Goal: Browse casually: Explore the website without a specific task or goal

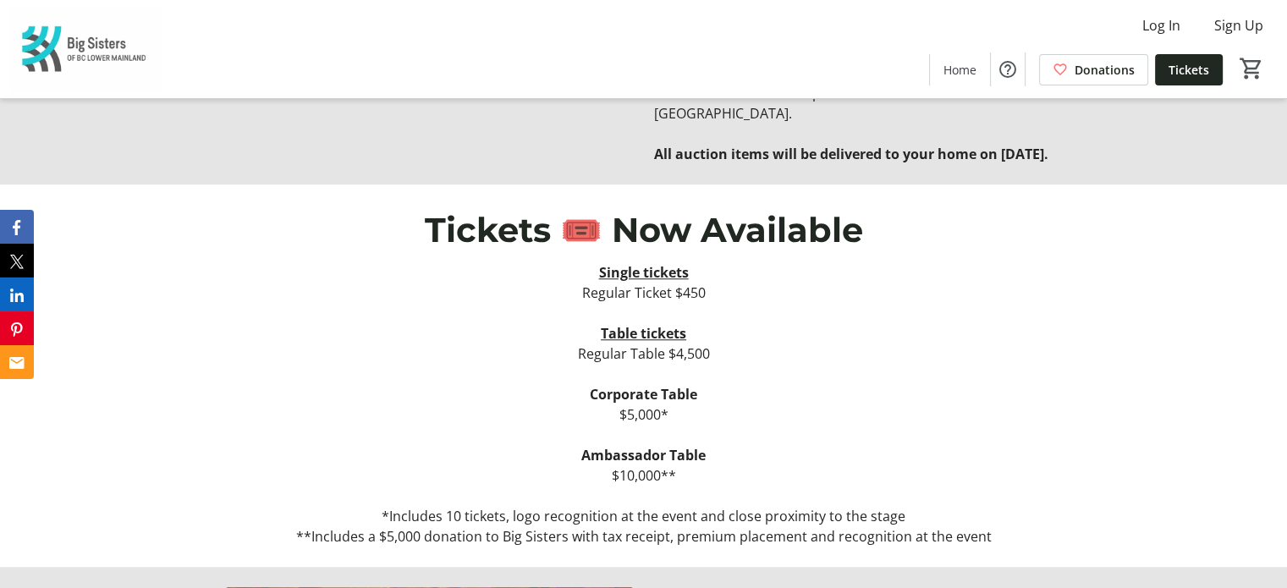
scroll to position [1100, 0]
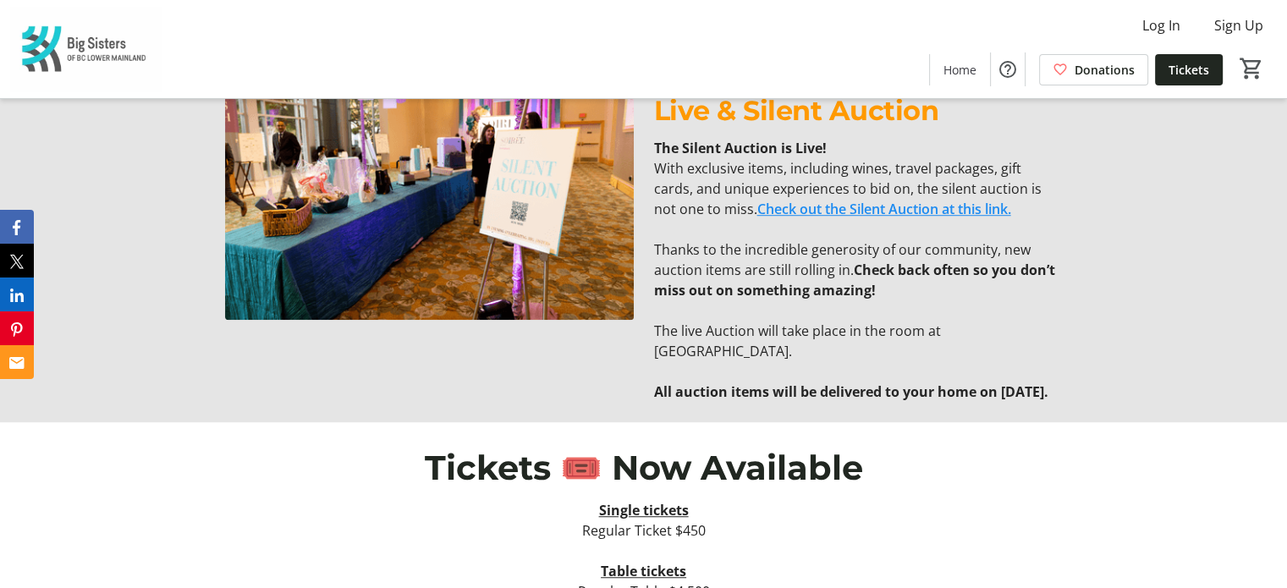
click at [824, 209] on link "Check out the Silent Auction at this link." at bounding box center [884, 209] width 254 height 19
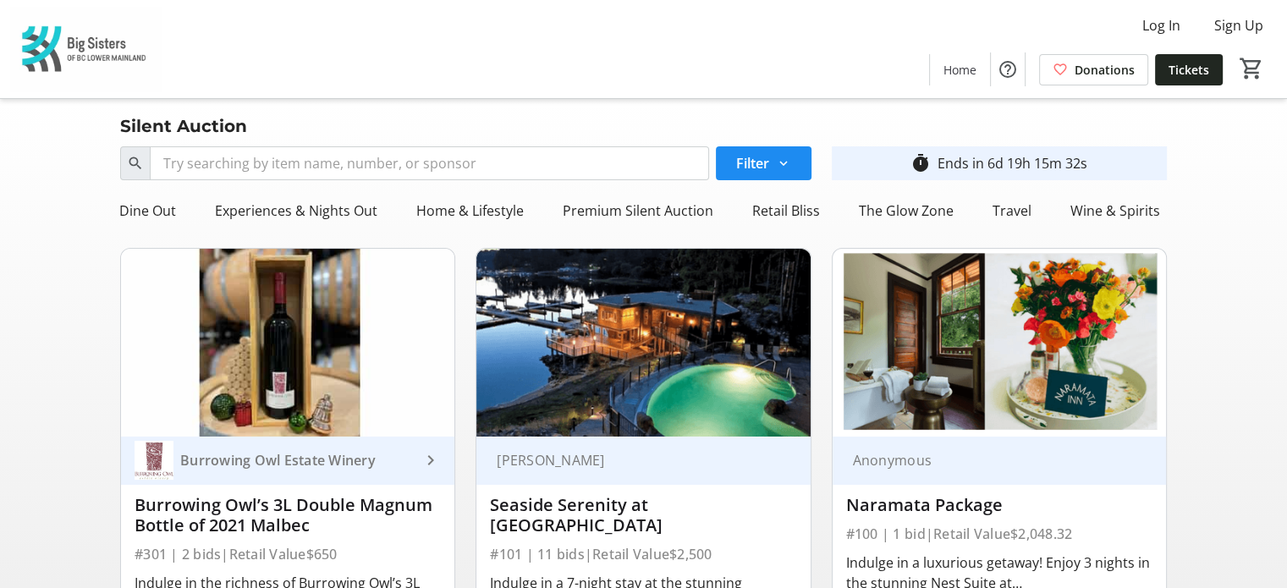
scroll to position [0, 97]
click at [1122, 206] on div "Wine & Spirits" at bounding box center [1123, 211] width 103 height 34
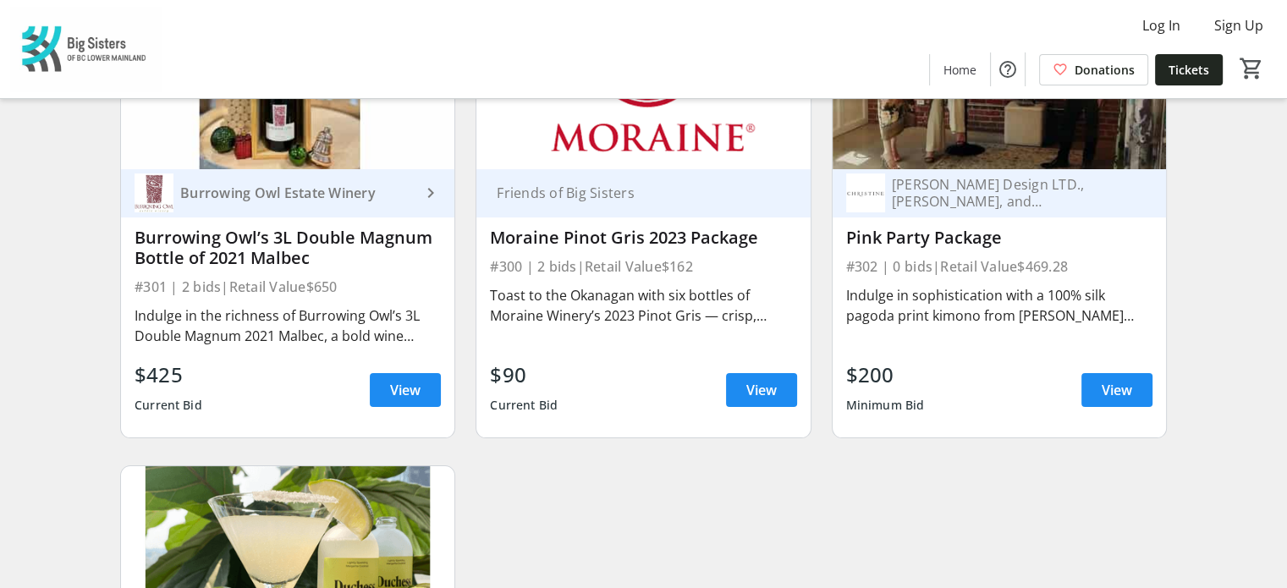
scroll to position [0, 0]
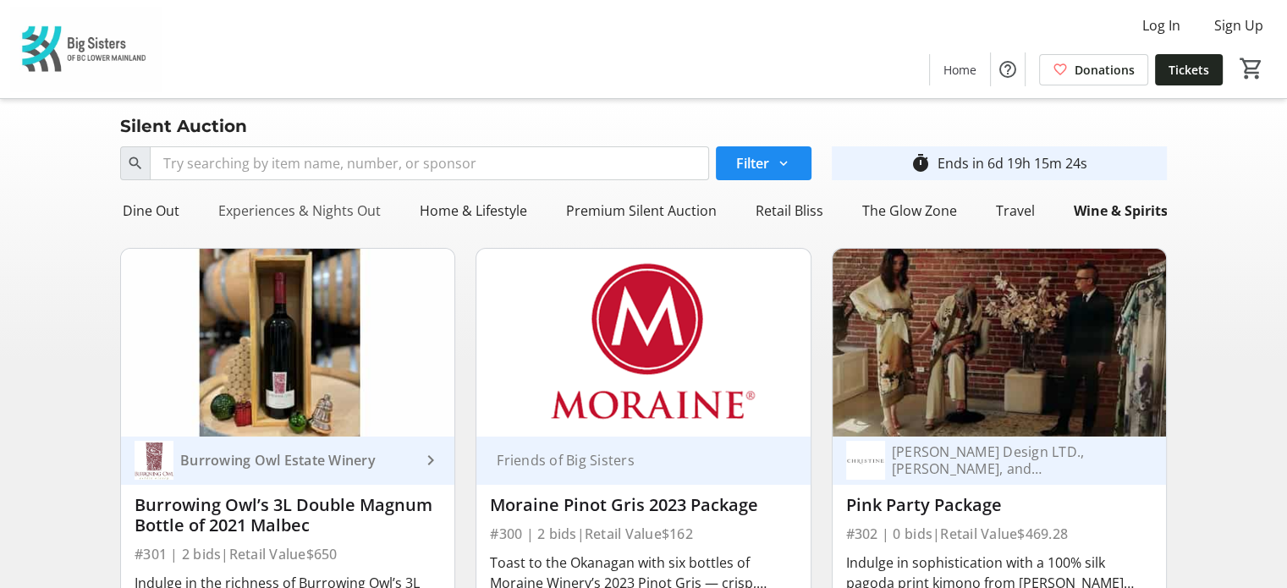
click at [346, 217] on div "Experiences & Nights Out" at bounding box center [299, 211] width 176 height 34
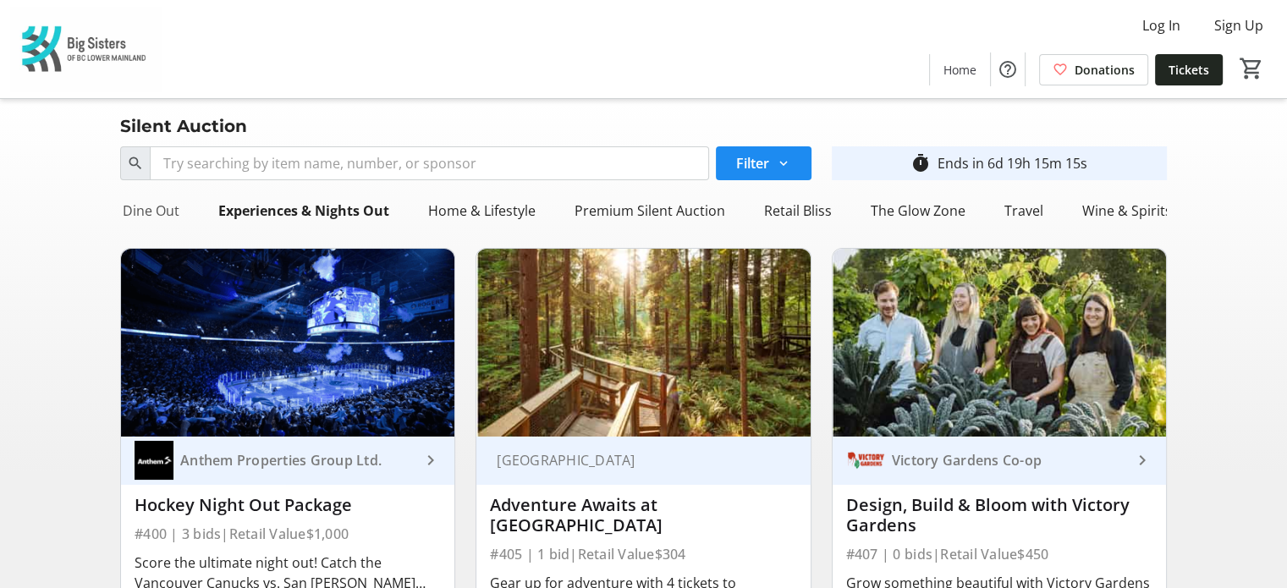
click at [164, 216] on div "Dine Out" at bounding box center [151, 211] width 70 height 34
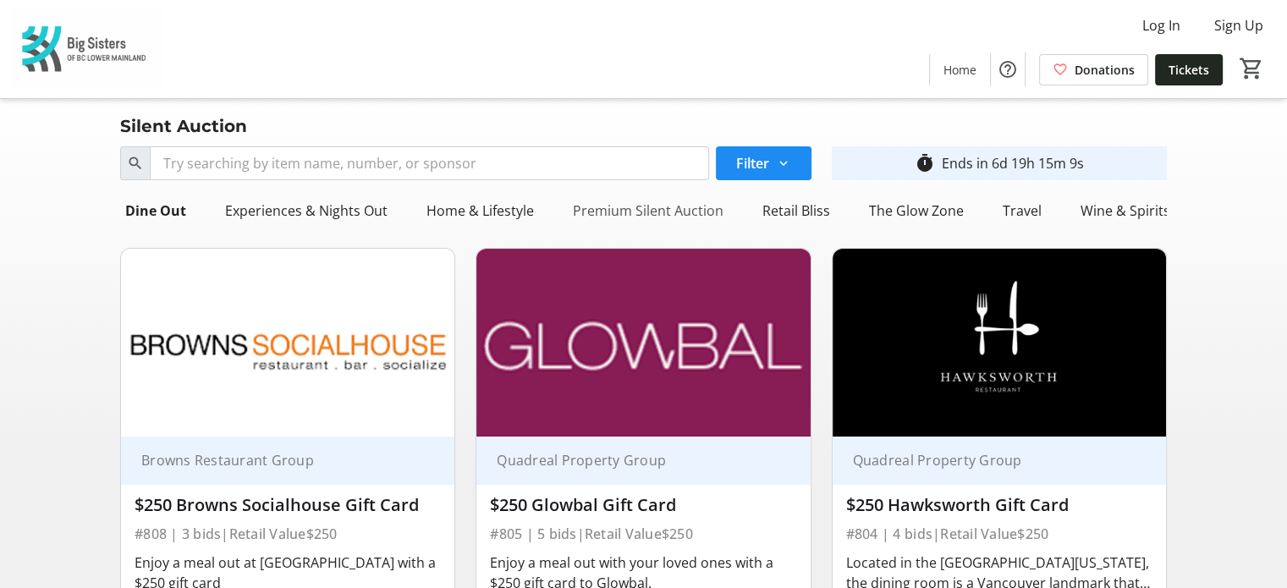
click at [656, 210] on div "Premium Silent Auction" at bounding box center [648, 211] width 164 height 34
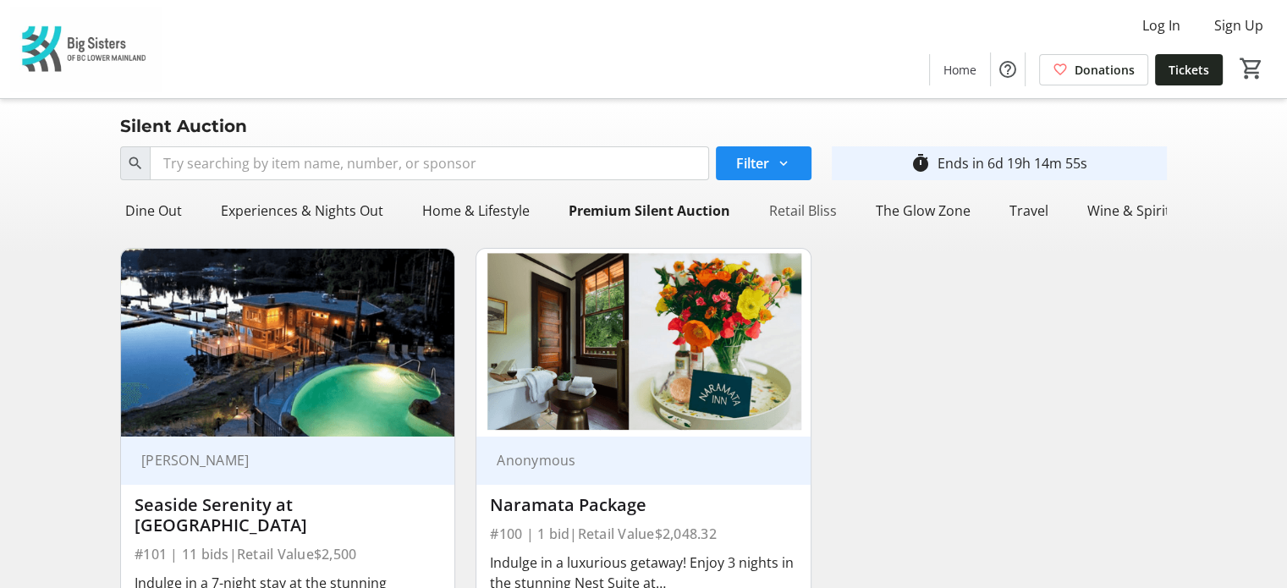
click at [786, 209] on div "Retail Bliss" at bounding box center [802, 211] width 81 height 34
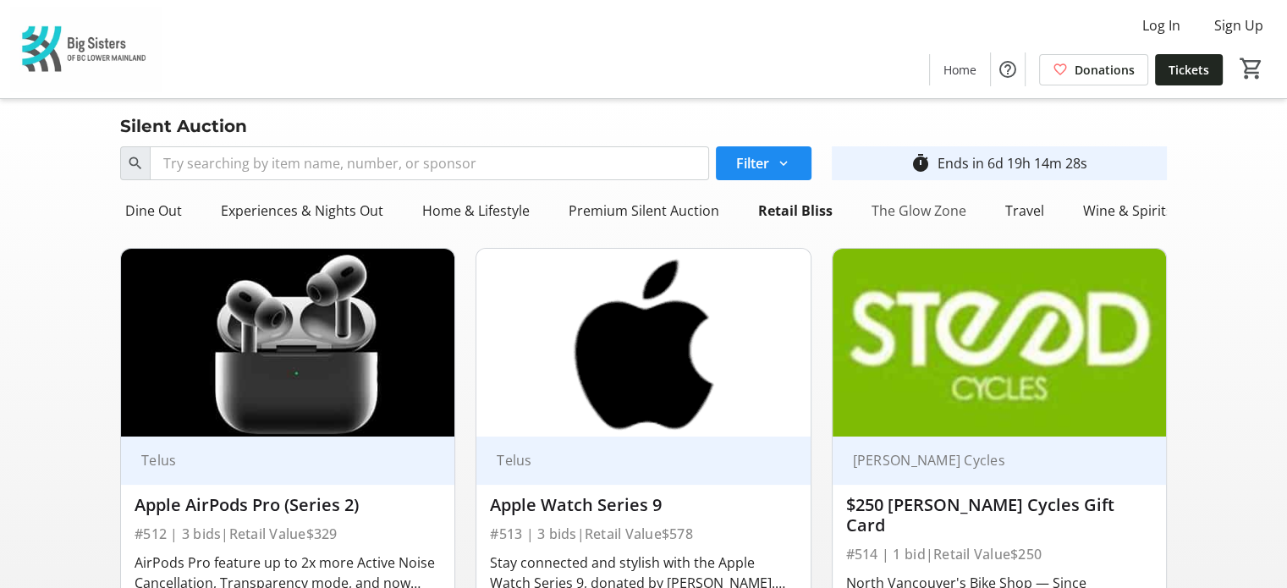
click at [896, 207] on div "The Glow Zone" at bounding box center [918, 211] width 108 height 34
